Goal: Navigation & Orientation: Find specific page/section

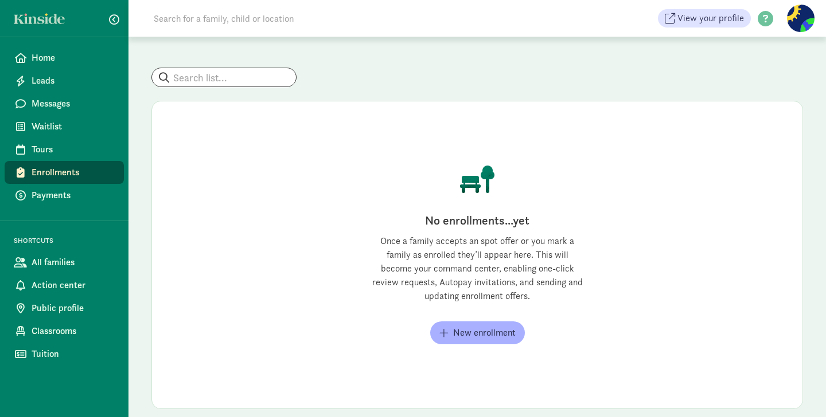
scroll to position [66, 0]
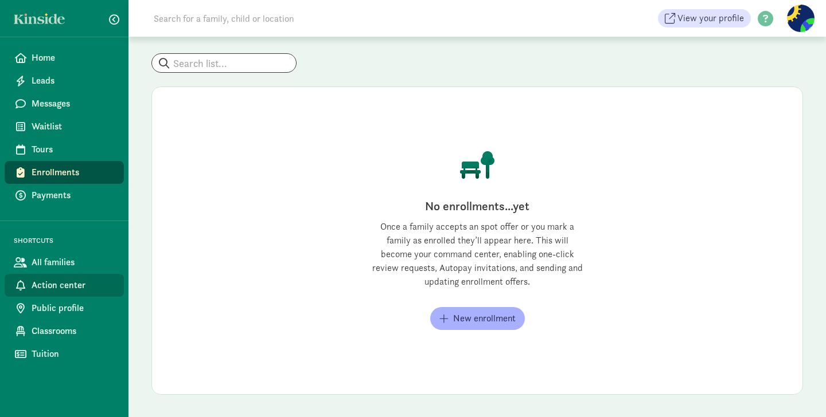
click at [57, 283] on span "Action center" at bounding box center [73, 286] width 83 height 14
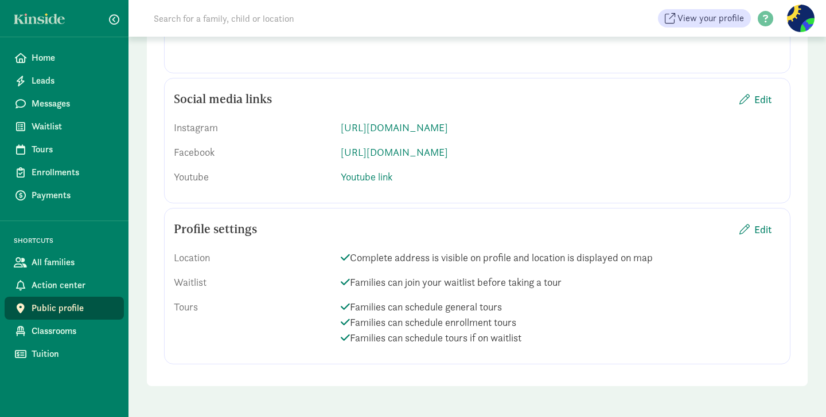
scroll to position [1847, 0]
click at [65, 330] on span "Classrooms" at bounding box center [73, 332] width 83 height 14
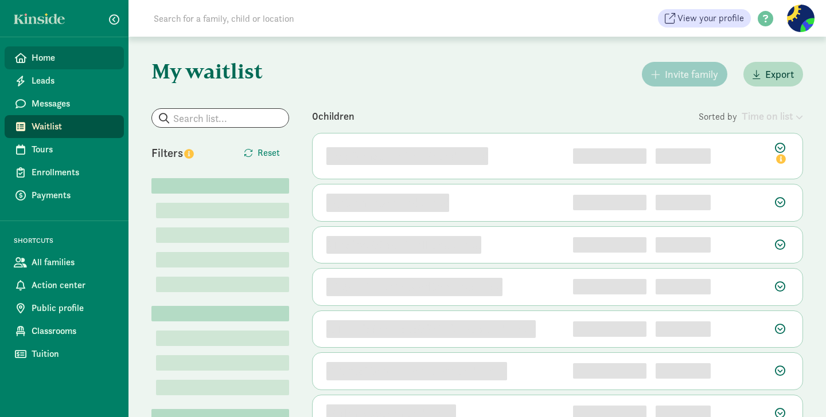
click at [40, 57] on span "Home" at bounding box center [73, 58] width 83 height 14
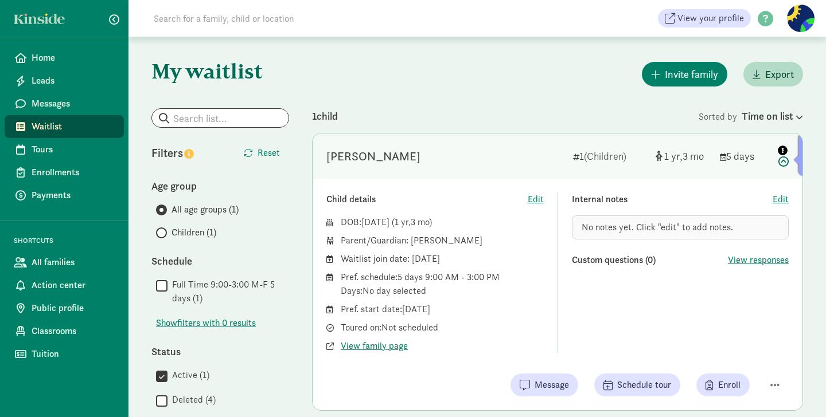
click at [781, 151] on icon "info" at bounding box center [783, 151] width 10 height 10
click at [782, 155] on button "Pin (open by clicking or pressing space/enter)" at bounding box center [782, 150] width 12 height 14
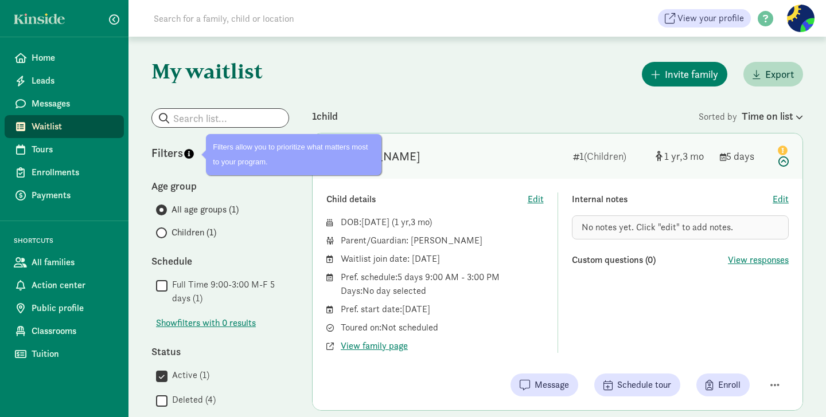
click at [189, 154] on icon "info" at bounding box center [189, 154] width 10 height 10
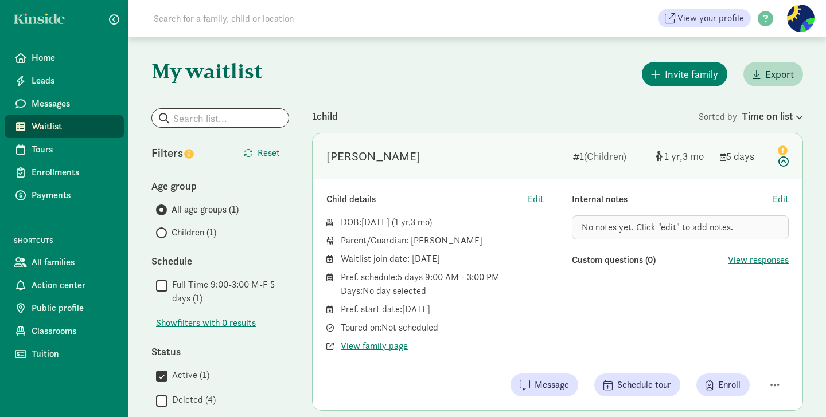
click at [780, 160] on icon at bounding box center [782, 155] width 14 height 24
click at [765, 262] on span "View responses" at bounding box center [758, 260] width 61 height 14
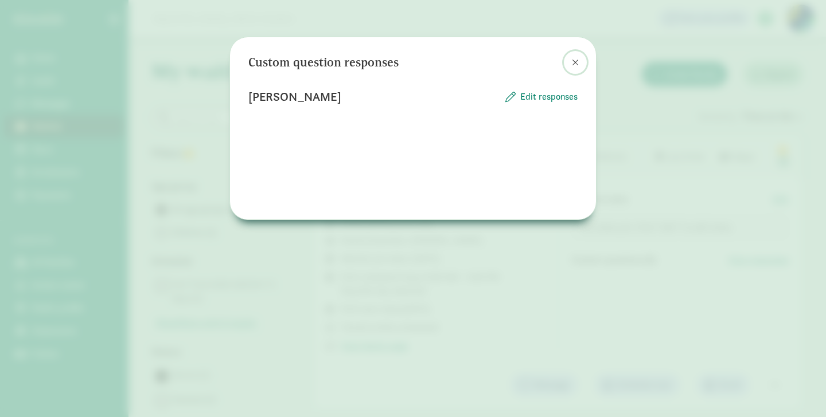
click at [573, 58] on span at bounding box center [575, 62] width 7 height 9
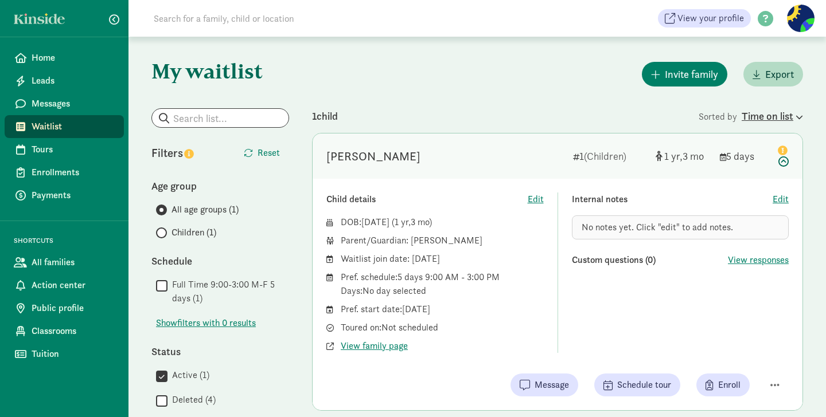
click at [796, 114] on icon at bounding box center [798, 117] width 10 height 7
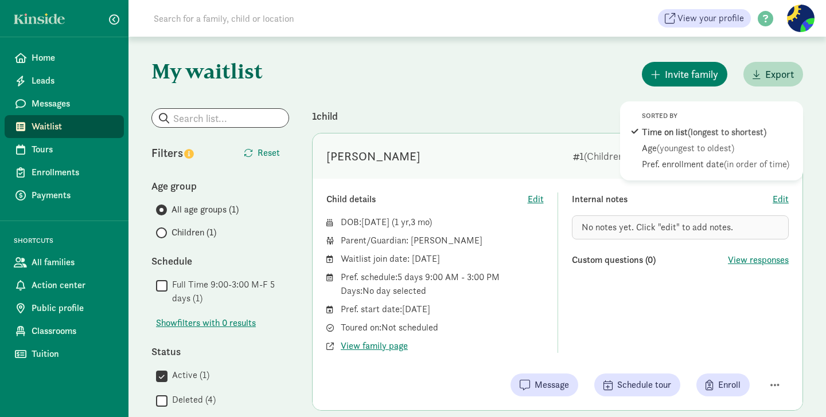
click at [756, 193] on div "Internal notes" at bounding box center [672, 200] width 201 height 14
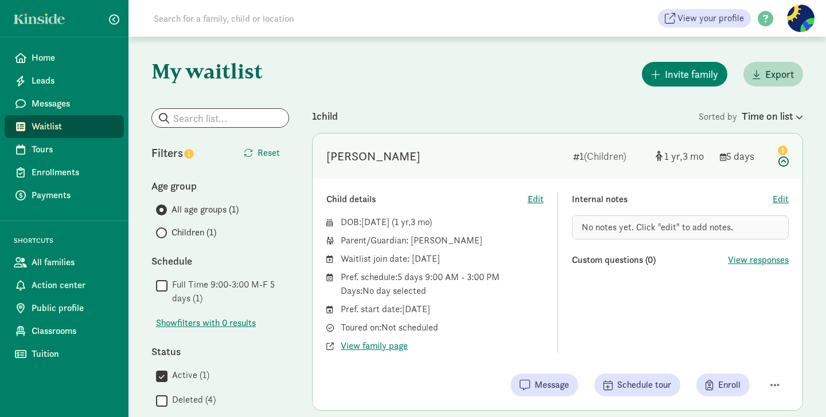
click at [438, 147] on div "[PERSON_NAME]" at bounding box center [444, 156] width 237 height 18
click at [668, 284] on div "Internal notes Edit No notes yet. Click "edit" to add notes. Custom questions (…" at bounding box center [680, 273] width 217 height 161
click at [756, 261] on span "View responses" at bounding box center [758, 260] width 61 height 14
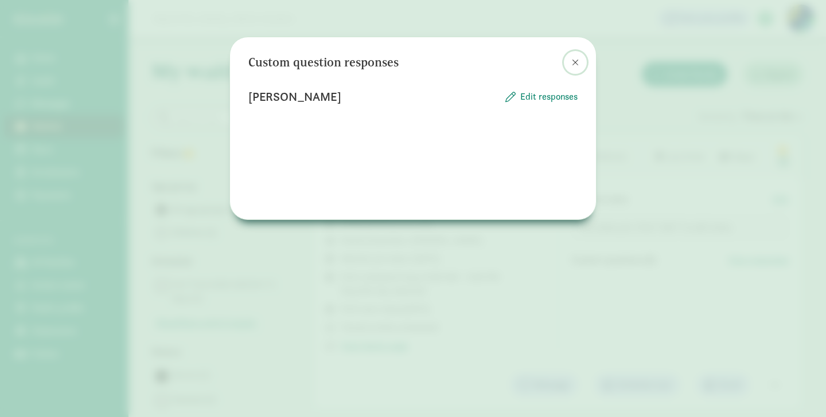
click at [572, 64] on span at bounding box center [575, 62] width 7 height 9
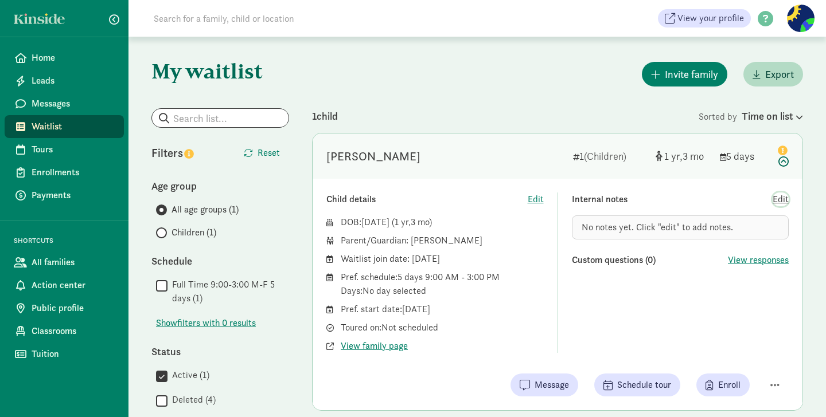
click at [781, 198] on span "Edit" at bounding box center [780, 200] width 16 height 14
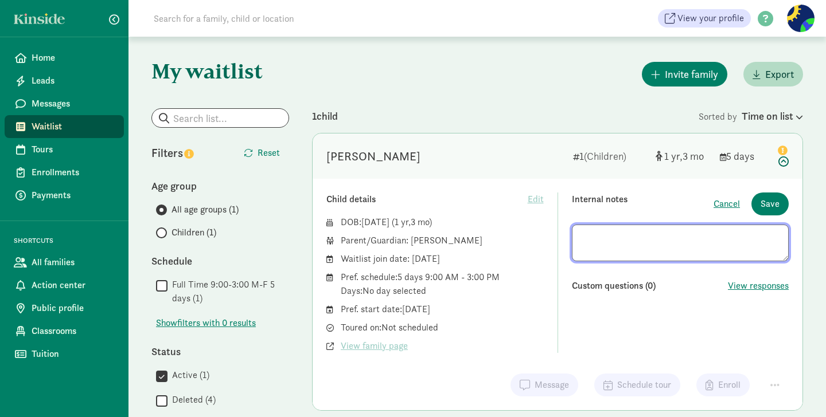
click at [698, 209] on div "Internal notes" at bounding box center [643, 204] width 142 height 23
click at [729, 205] on span "Cancel" at bounding box center [726, 204] width 26 height 14
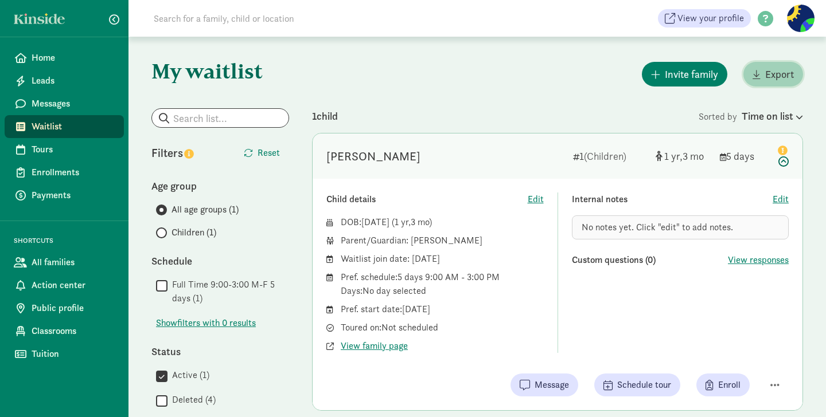
click at [783, 74] on span "Export" at bounding box center [779, 74] width 29 height 15
click at [766, 16] on span at bounding box center [765, 18] width 29 height 15
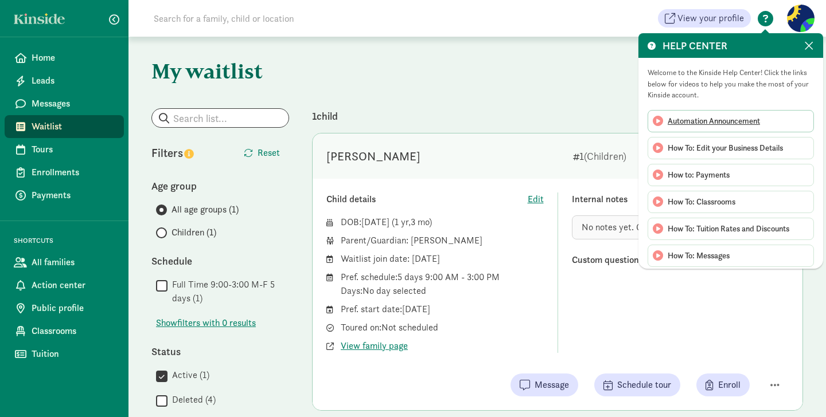
click at [740, 124] on span "Automation Announcement" at bounding box center [713, 121] width 92 height 12
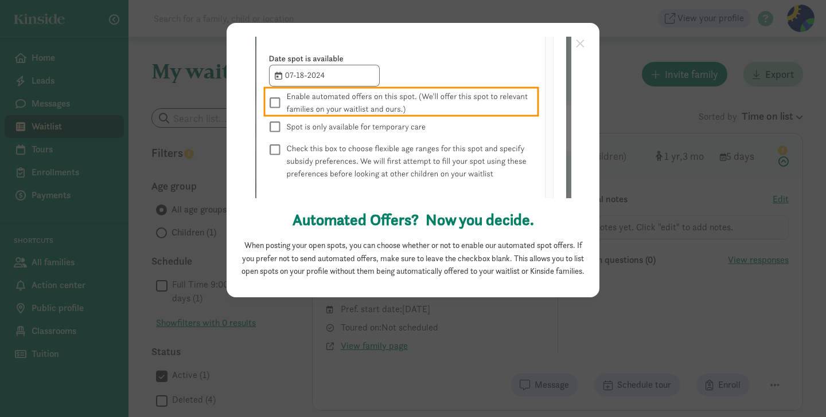
click at [580, 43] on link "×" at bounding box center [580, 42] width 20 height 21
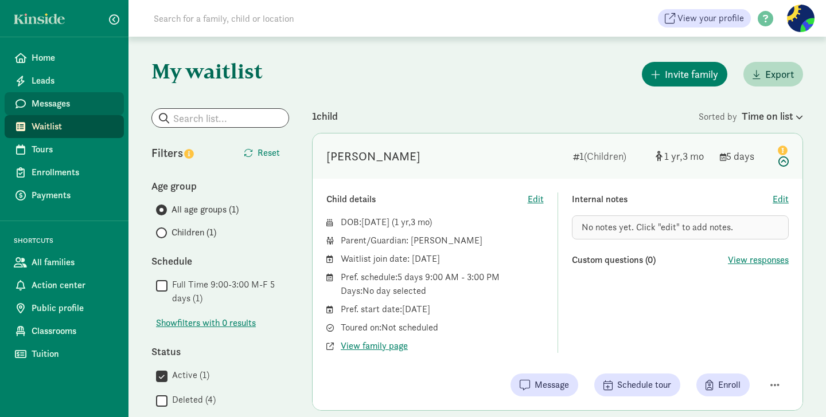
click at [50, 108] on span "Messages" at bounding box center [73, 104] width 83 height 14
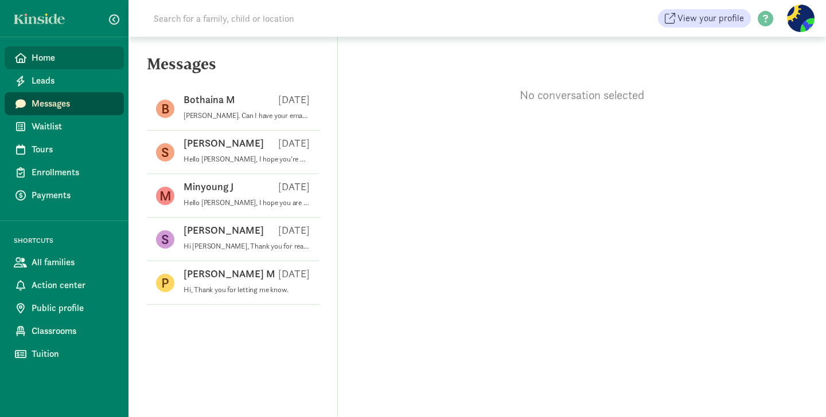
click at [36, 58] on span "Home" at bounding box center [73, 58] width 83 height 14
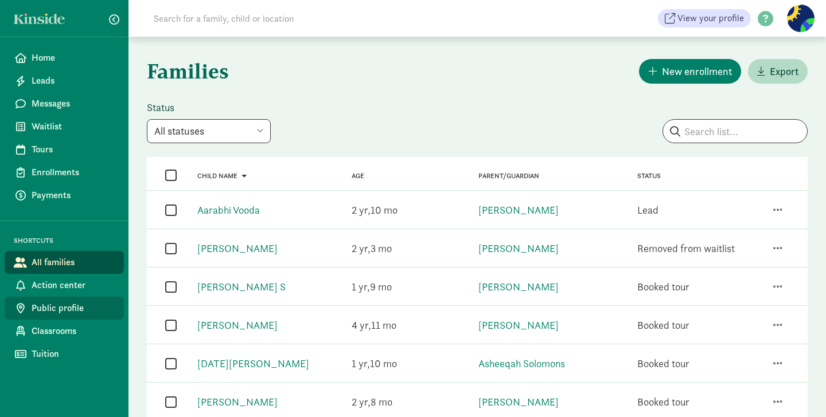
click at [43, 310] on span "Public profile" at bounding box center [73, 309] width 83 height 14
